Goal: Task Accomplishment & Management: Use online tool/utility

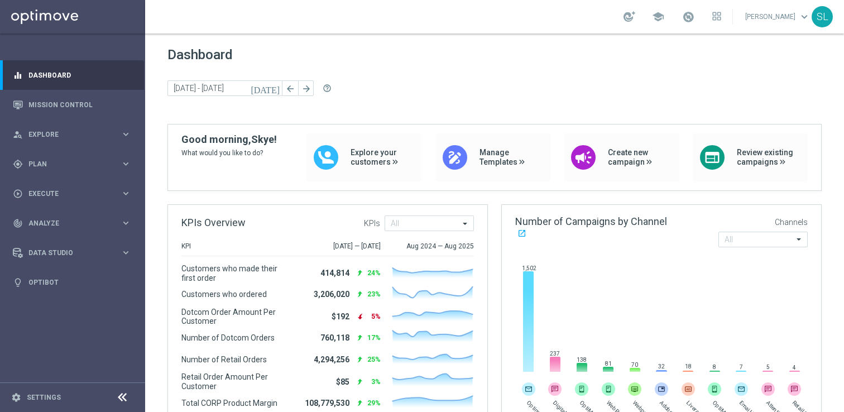
drag, startPoint x: 161, startPoint y: 54, endPoint x: 417, endPoint y: 73, distance: 256.4
click at [91, 95] on link "Mission Control" at bounding box center [79, 105] width 103 height 30
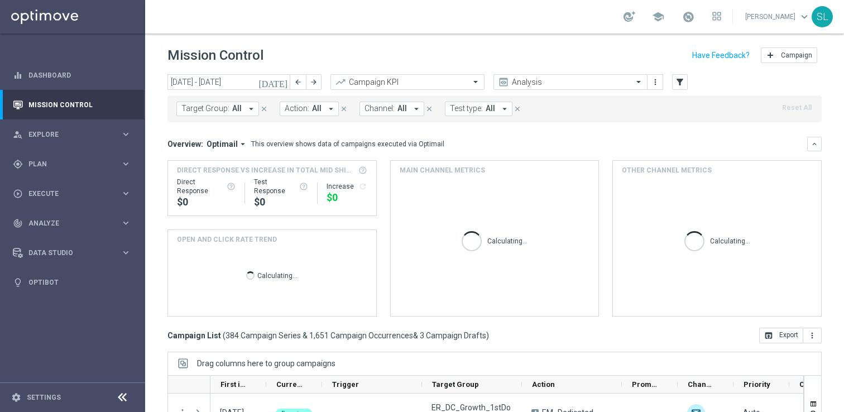
click at [118, 399] on icon at bounding box center [122, 397] width 13 height 13
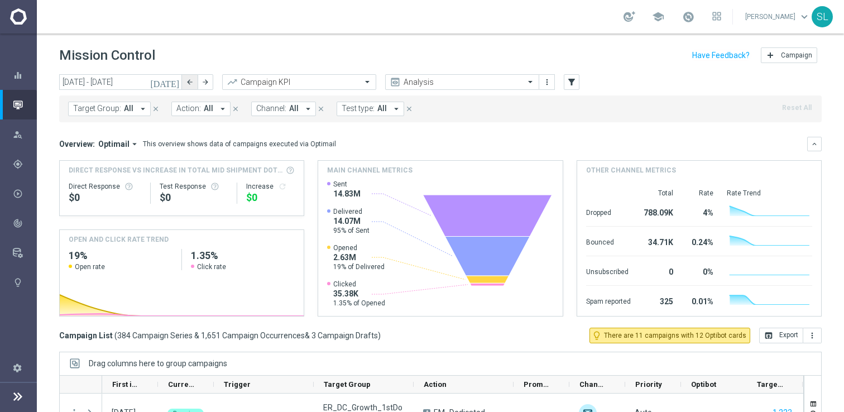
click at [193, 86] on button "arrow_back" at bounding box center [190, 82] width 16 height 16
type input "[DATE] - [DATE]"
